Goal: Task Accomplishment & Management: Manage account settings

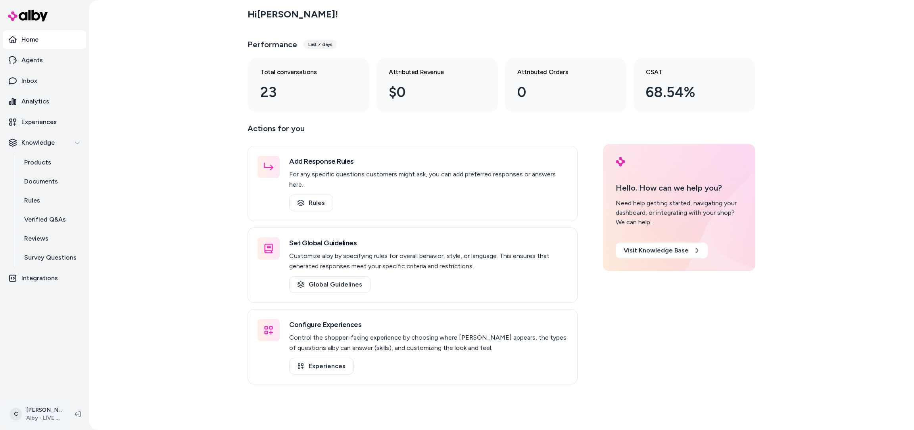
click at [34, 414] on html "Home Agents Inbox Analytics Experiences Knowledge Products Documents Rules Veri…" at bounding box center [457, 215] width 914 height 430
click at [43, 303] on span "Shortcuts" at bounding box center [42, 301] width 27 height 8
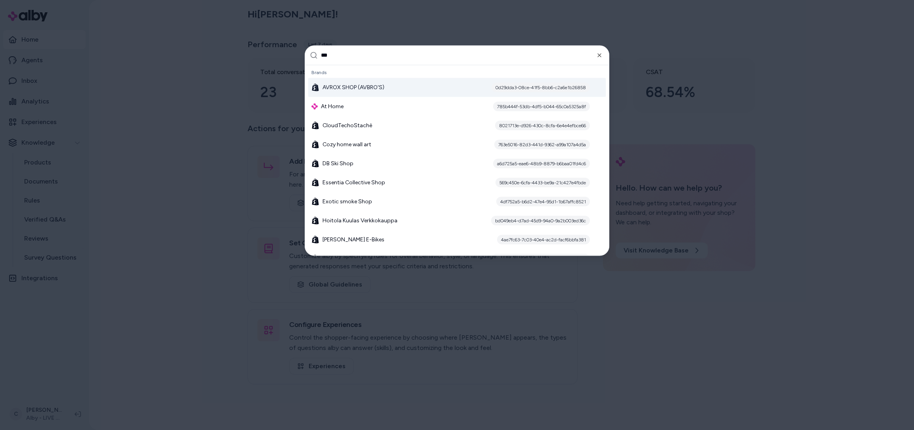
type input "****"
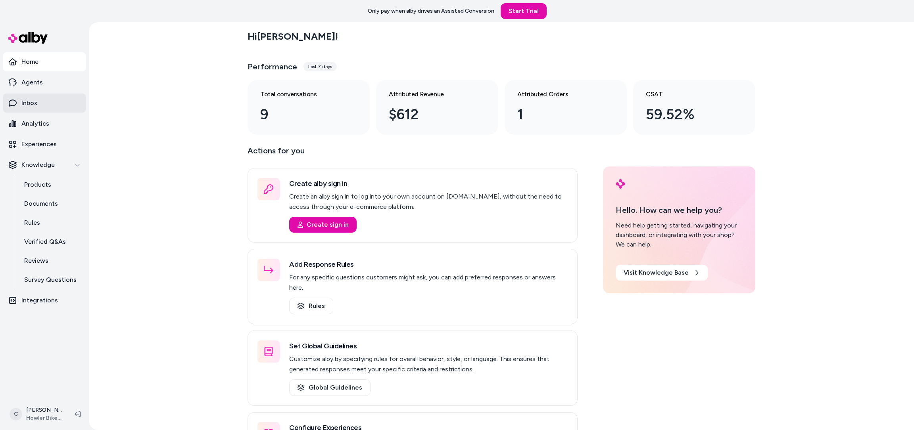
click at [43, 108] on link "Inbox" at bounding box center [44, 103] width 83 height 19
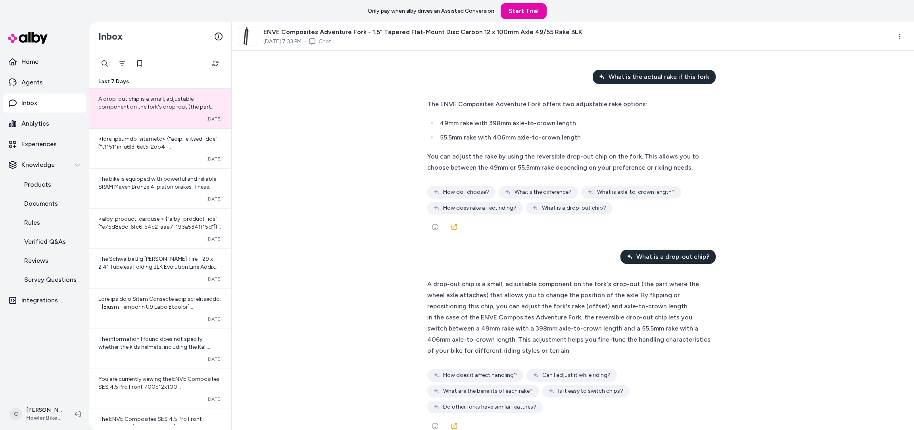
scroll to position [18, 0]
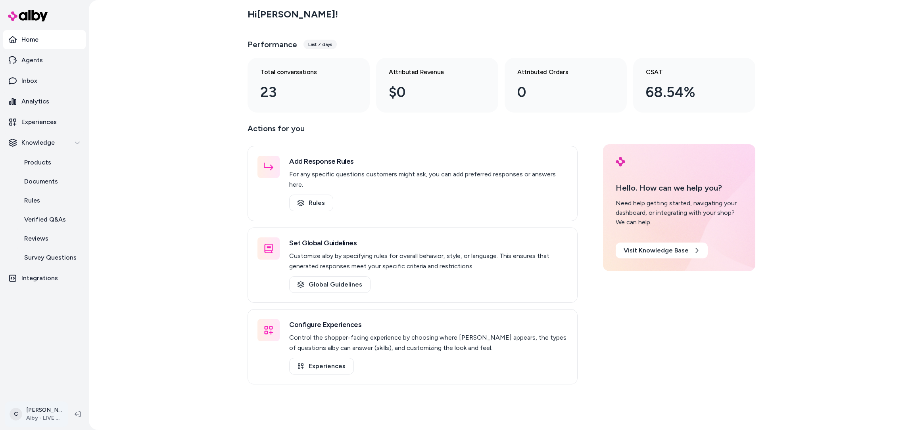
click at [30, 415] on html "Home Agents Inbox Analytics Experiences Knowledge Products Documents Rules Veri…" at bounding box center [457, 215] width 914 height 430
click at [44, 298] on span "Shortcuts" at bounding box center [42, 301] width 27 height 8
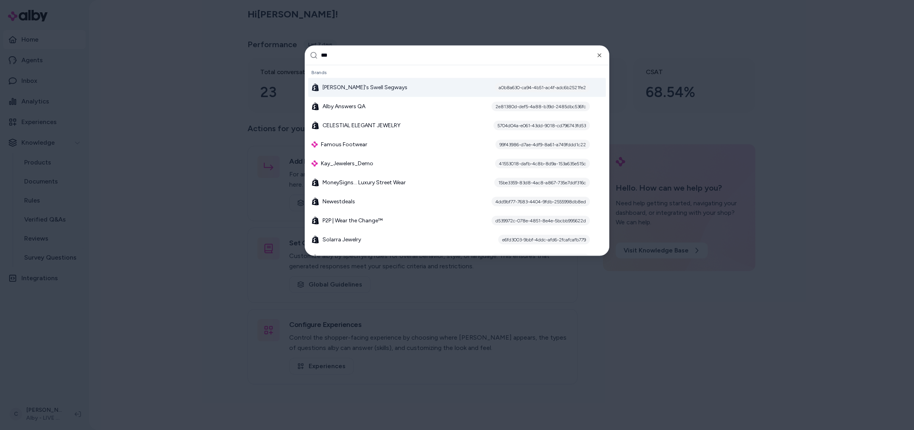
type input "****"
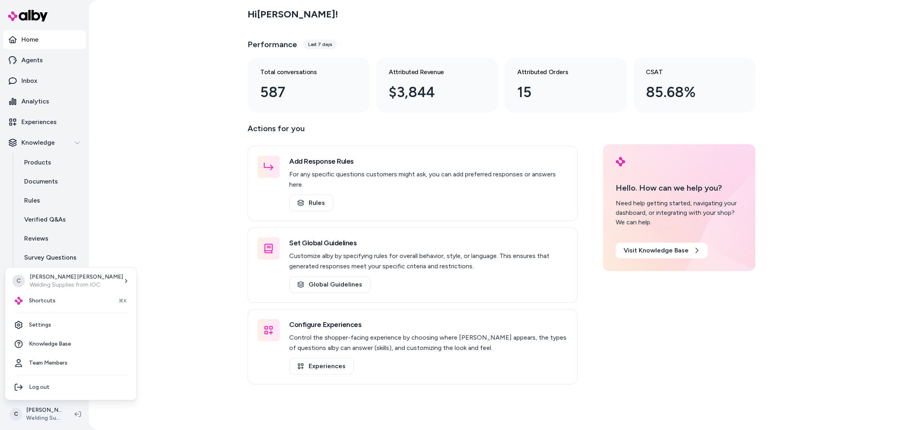
click at [27, 414] on html "Home Agents Inbox Analytics Experiences Knowledge Products Documents Rules Veri…" at bounding box center [457, 215] width 914 height 430
click at [82, 320] on link "Settings" at bounding box center [70, 325] width 125 height 19
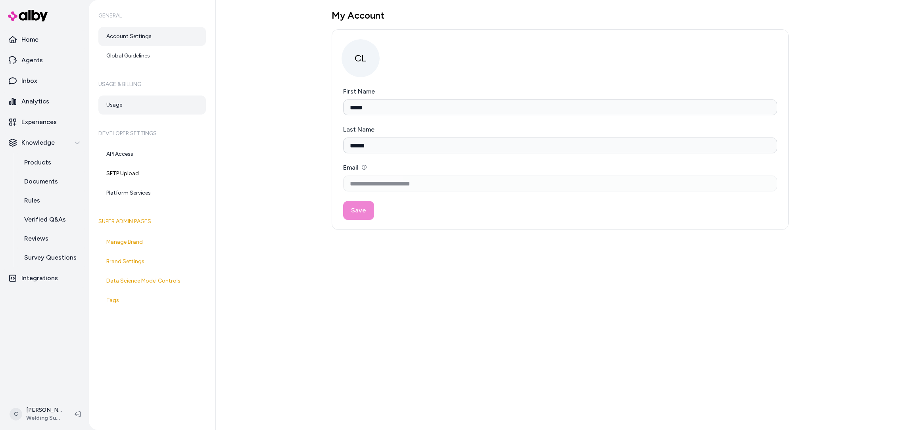
click at [124, 114] on link "Usage" at bounding box center [152, 105] width 108 height 19
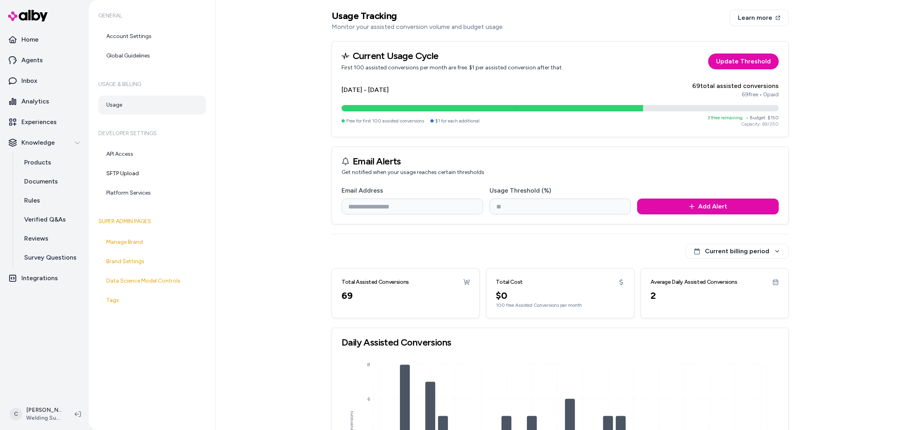
scroll to position [98, 0]
